Goal: Complete application form

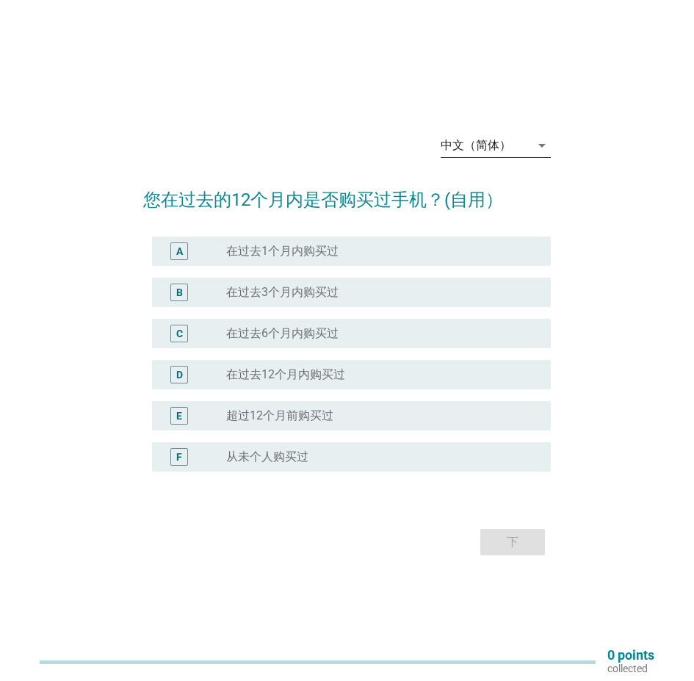
click at [537, 143] on icon "arrow_drop_down" at bounding box center [543, 146] width 18 height 18
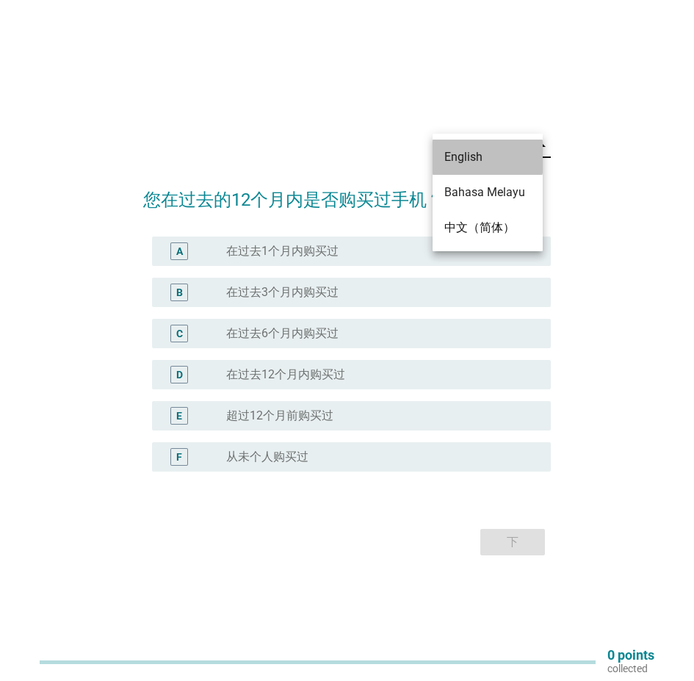
click at [489, 151] on div "English" at bounding box center [488, 157] width 87 height 18
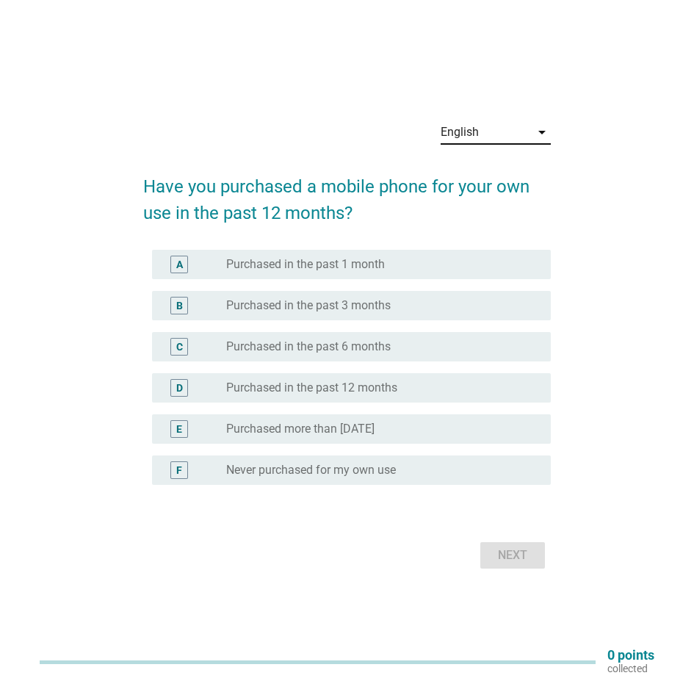
click at [348, 389] on label "Purchased in the past 12 months" at bounding box center [311, 388] width 171 height 15
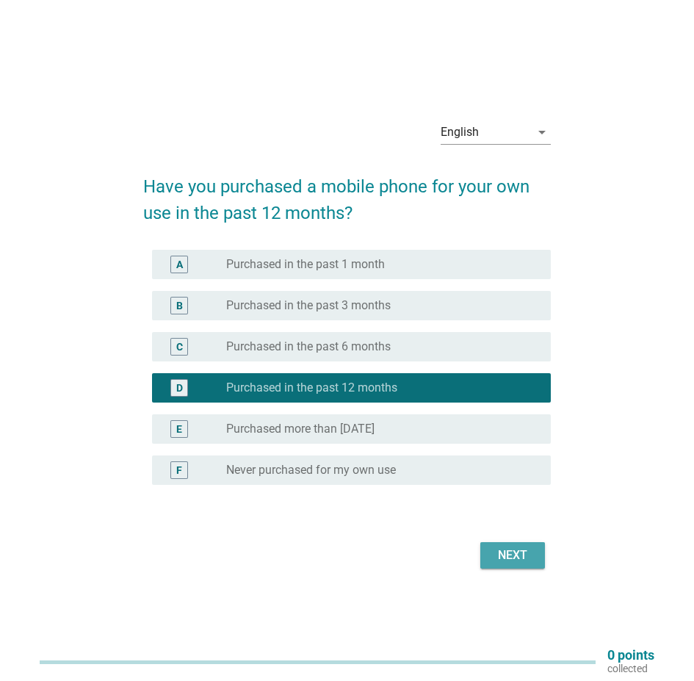
click at [514, 547] on div "Next" at bounding box center [512, 556] width 41 height 18
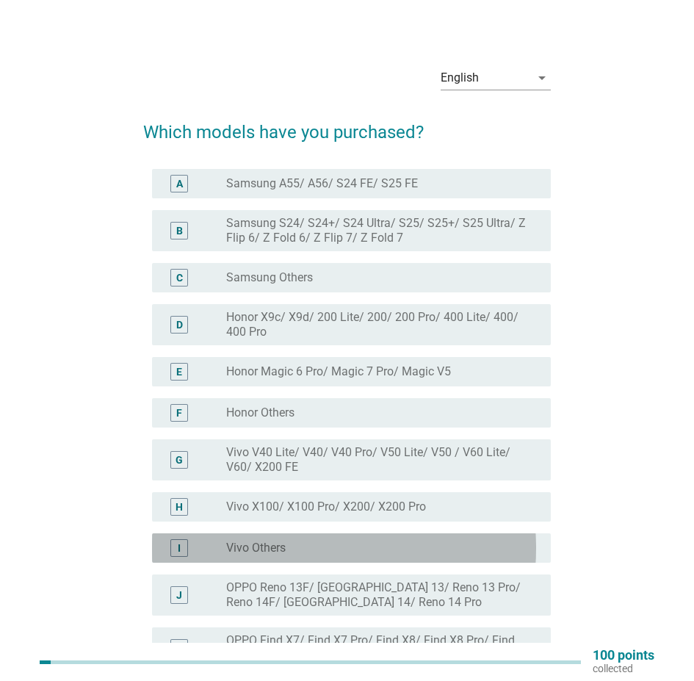
click at [261, 556] on label "Vivo Others" at bounding box center [256, 548] width 60 height 15
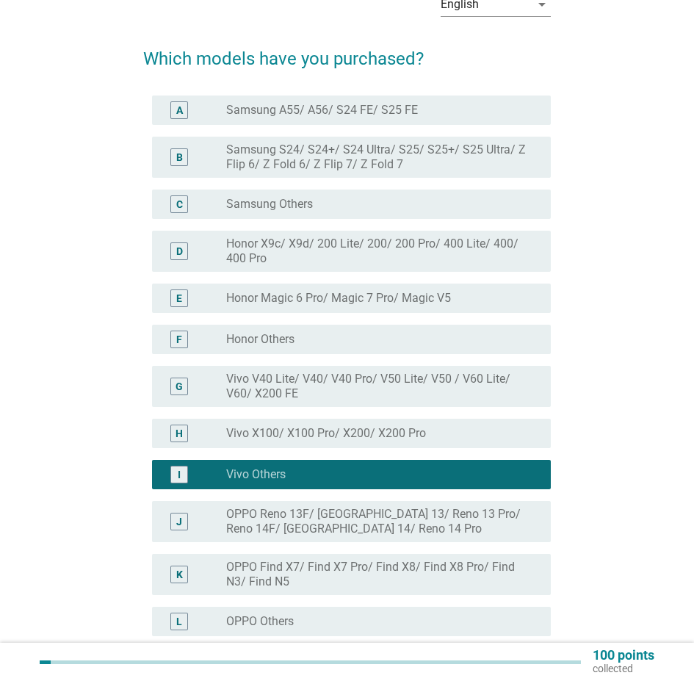
scroll to position [367, 0]
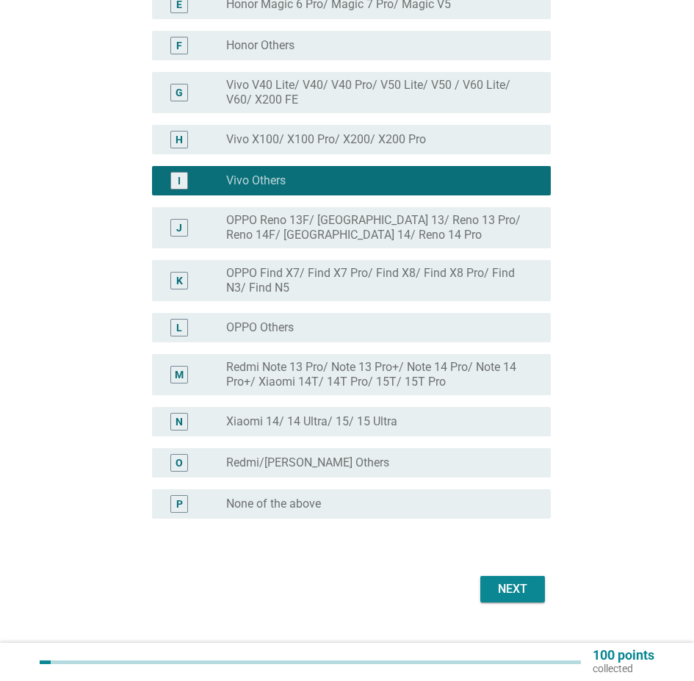
click at [500, 595] on div "Next" at bounding box center [512, 590] width 41 height 18
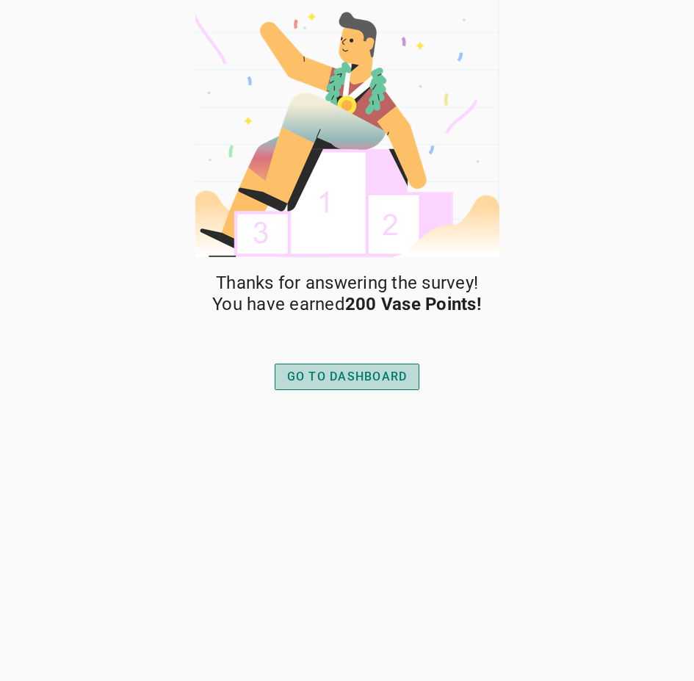
click at [328, 379] on div "GO TO DASHBOARD" at bounding box center [347, 377] width 121 height 18
